Goal: Subscribe to service/newsletter

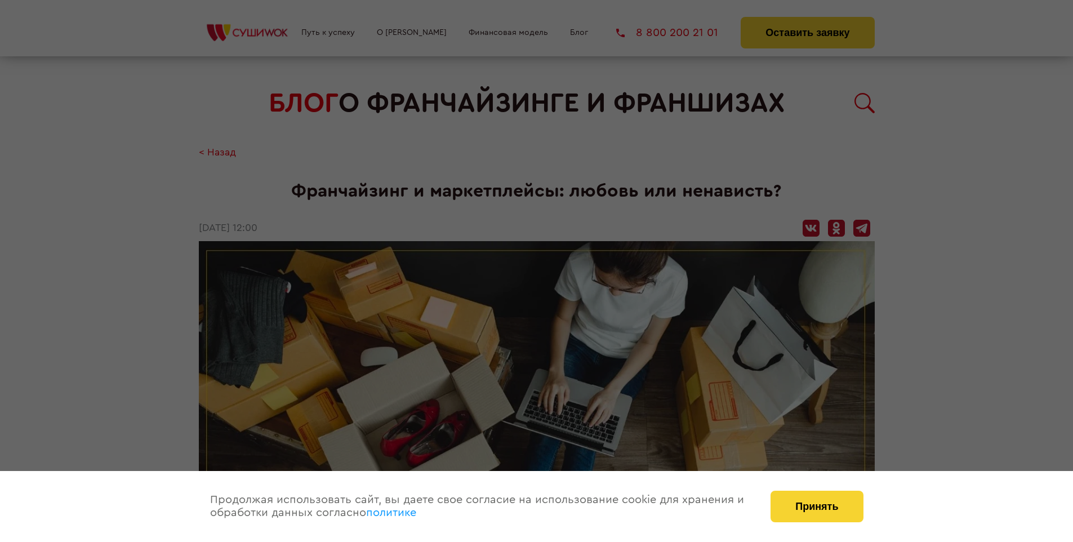
scroll to position [1481, 0]
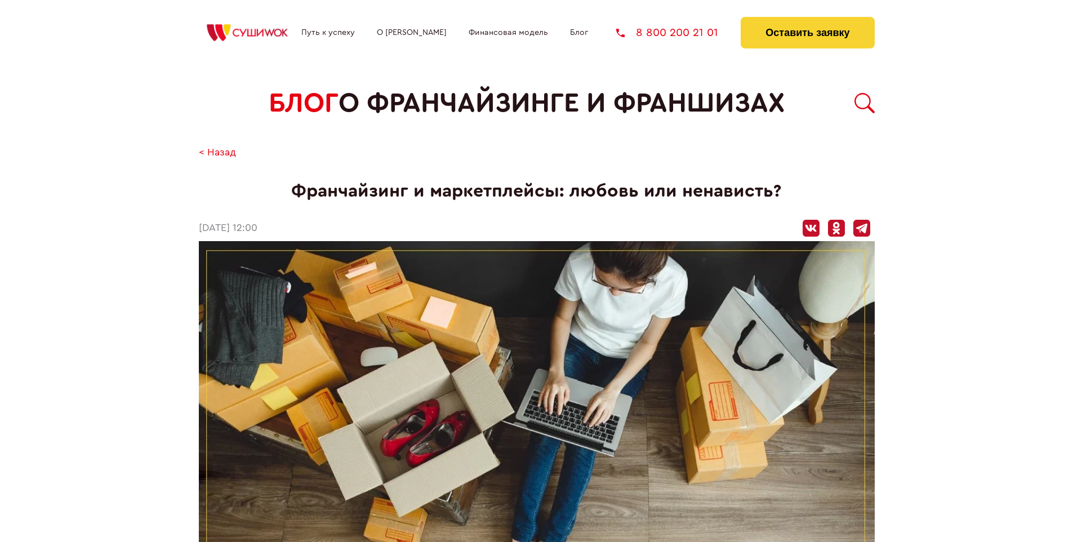
scroll to position [1392, 0]
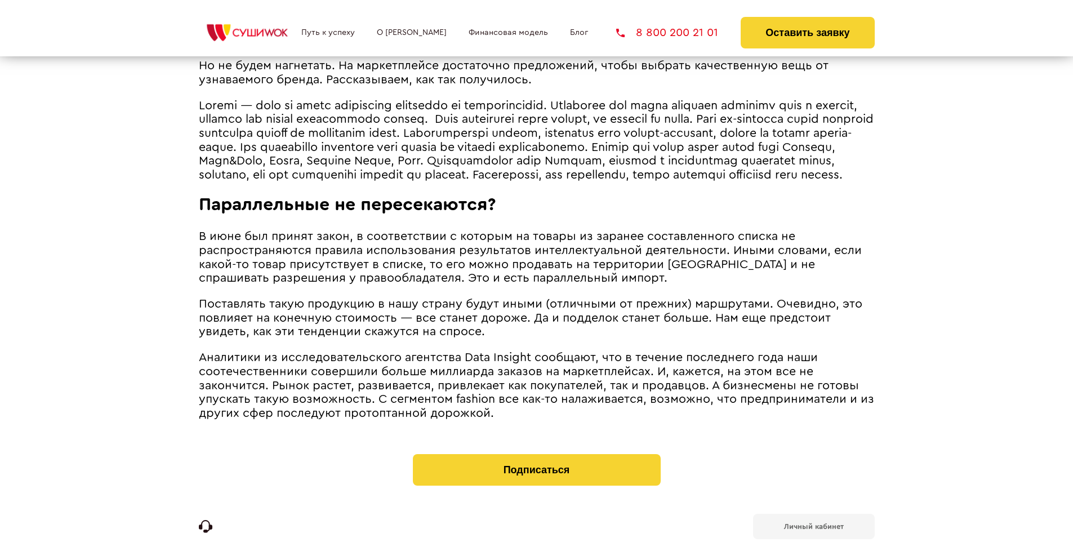
click at [527, 247] on span "В июне был принят закон, в соответствии с которым на товары из заранее составле…" at bounding box center [530, 257] width 663 height 54
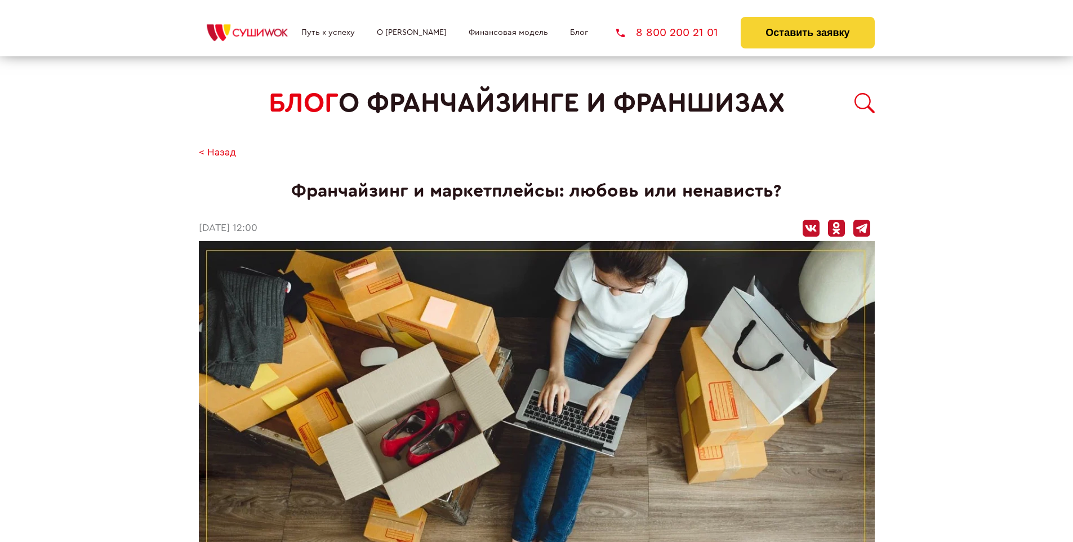
scroll to position [1481, 0]
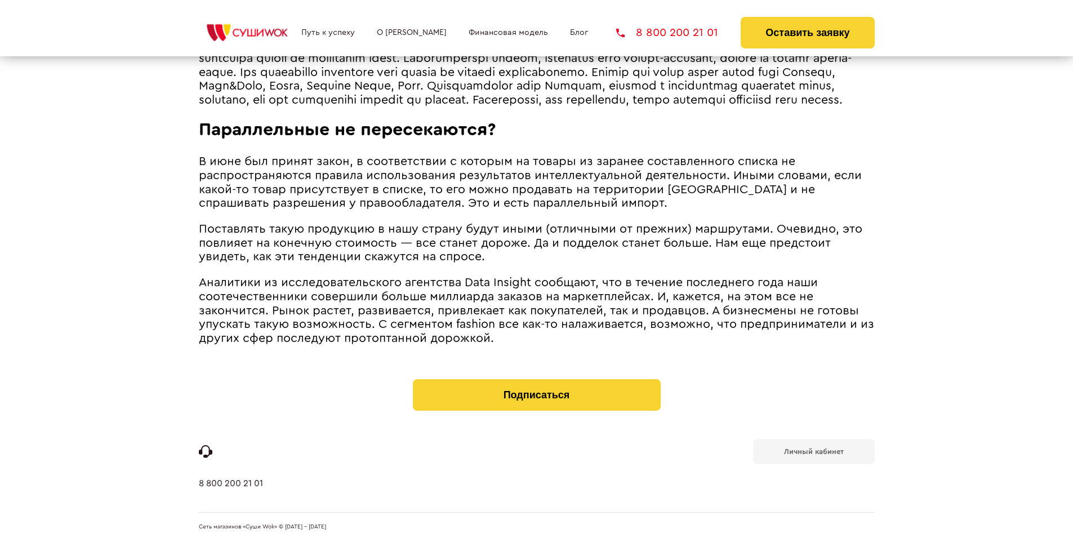
click at [813, 451] on b "Личный кабинет" at bounding box center [814, 451] width 60 height 7
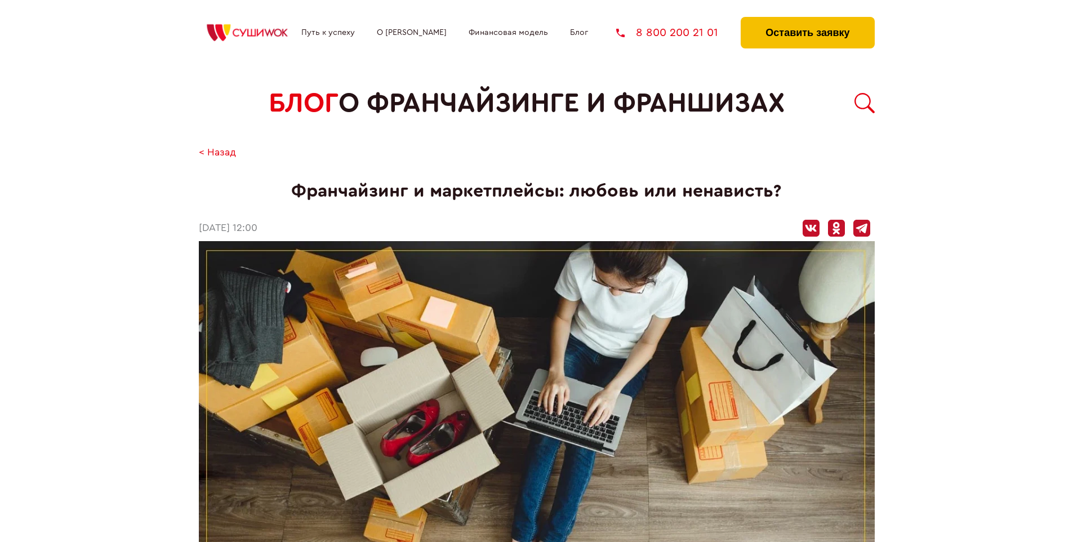
click at [807, 20] on button "Оставить заявку" at bounding box center [807, 33] width 133 height 32
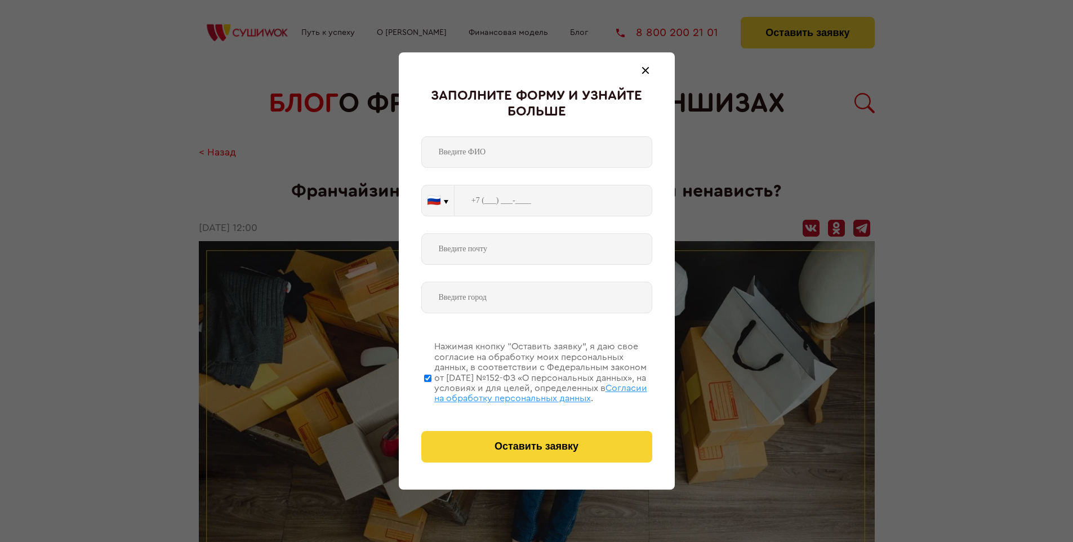
click at [522, 391] on span "Согласии на обработку персональных данных" at bounding box center [540, 393] width 213 height 19
click at [431, 391] on input "Нажимая кнопку “Оставить заявку”, я даю свое согласие на обработку моих персона…" at bounding box center [427, 378] width 7 height 90
checkbox input "false"
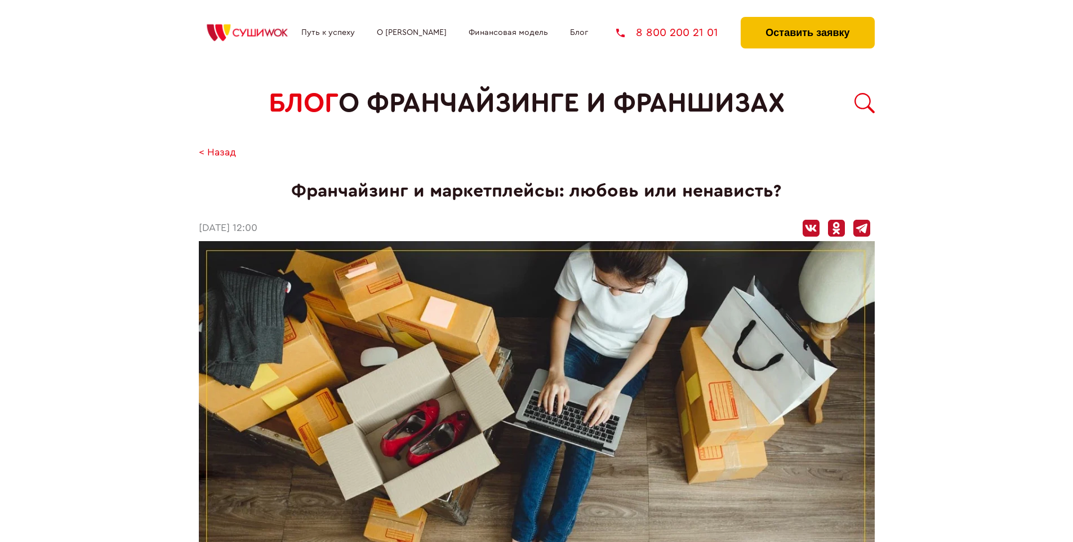
click at [807, 20] on button "Оставить заявку" at bounding box center [807, 33] width 133 height 32
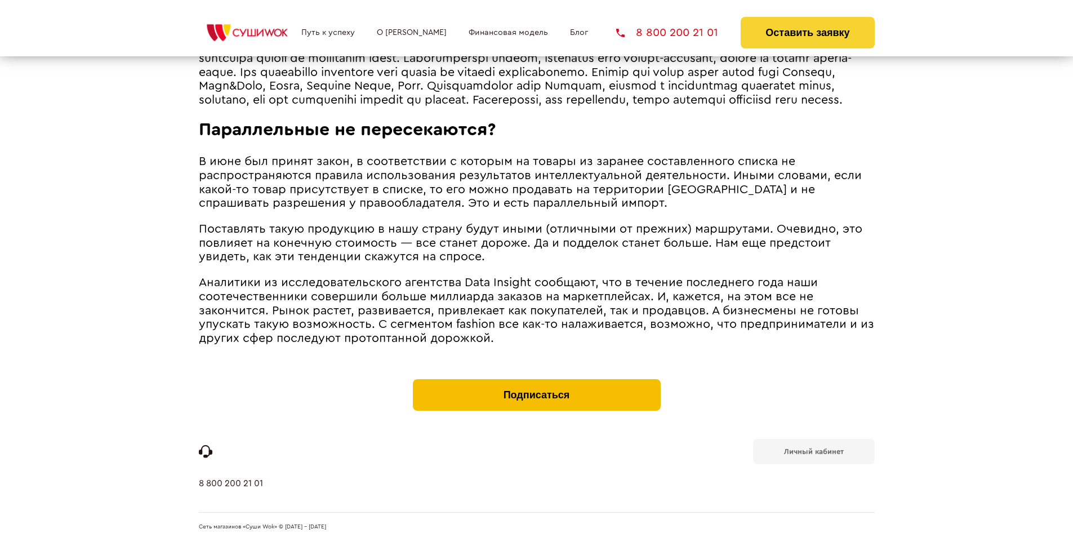
click at [536, 382] on button "Подписаться" at bounding box center [537, 395] width 248 height 32
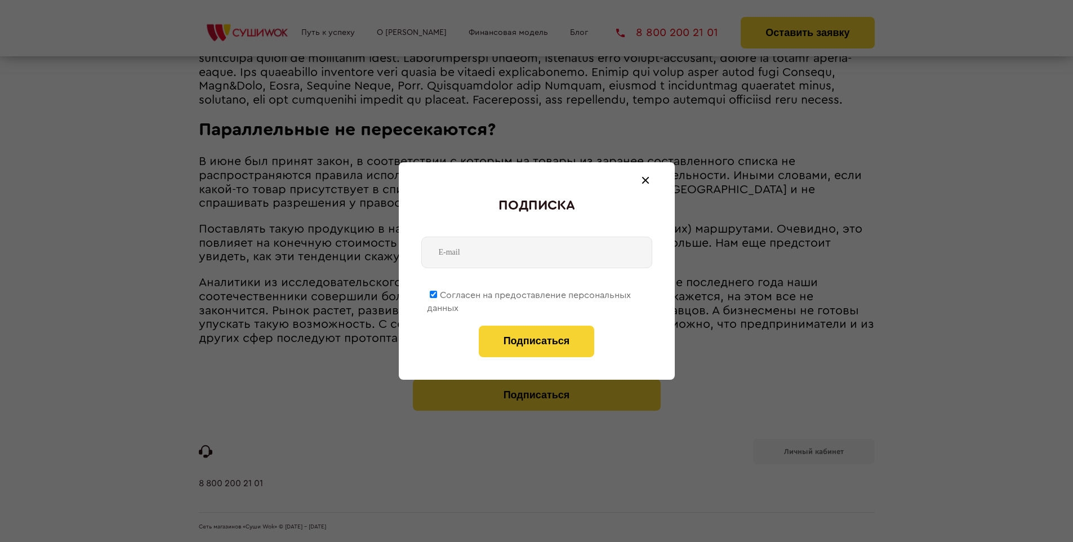
click at [529, 293] on span "Согласен на предоставление персональных данных" at bounding box center [529, 302] width 204 height 22
click at [437, 293] on input "Согласен на предоставление персональных данных" at bounding box center [433, 294] width 7 height 7
checkbox input "false"
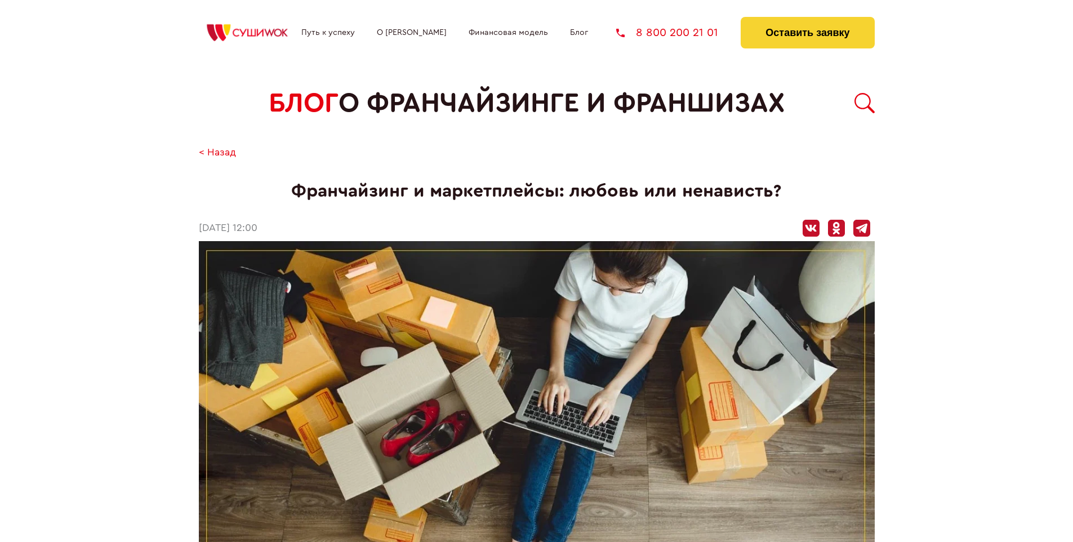
scroll to position [1481, 0]
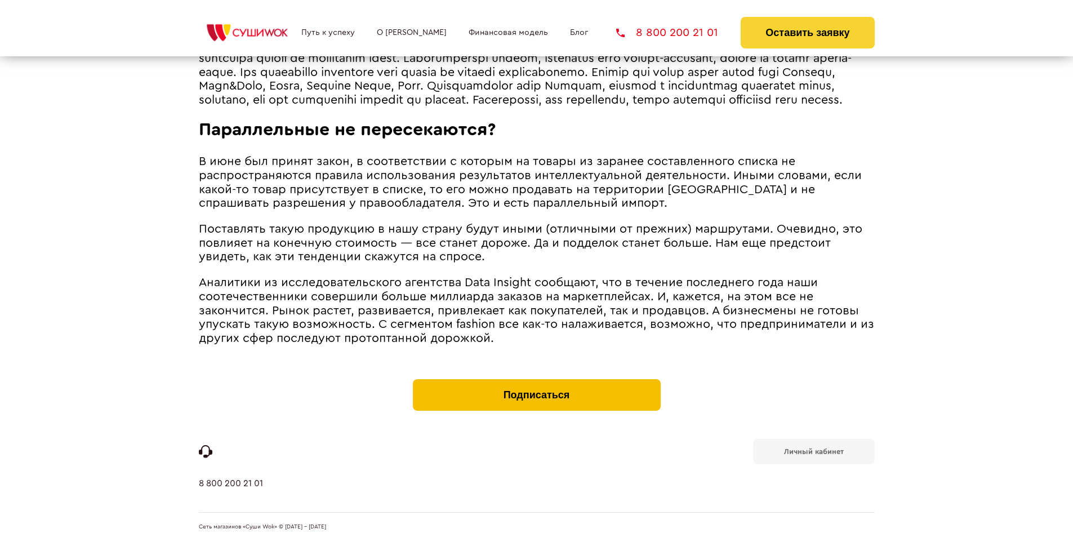
click at [536, 382] on button "Подписаться" at bounding box center [537, 395] width 248 height 32
